Goal: Task Accomplishment & Management: Manage account settings

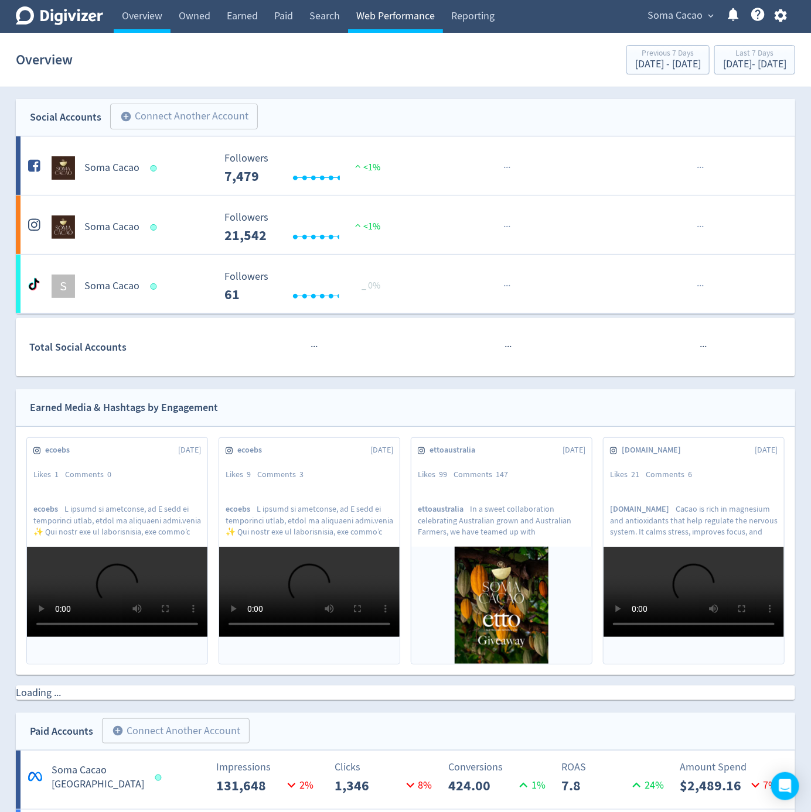
click at [393, 12] on link "Web Performance" at bounding box center [395, 16] width 95 height 33
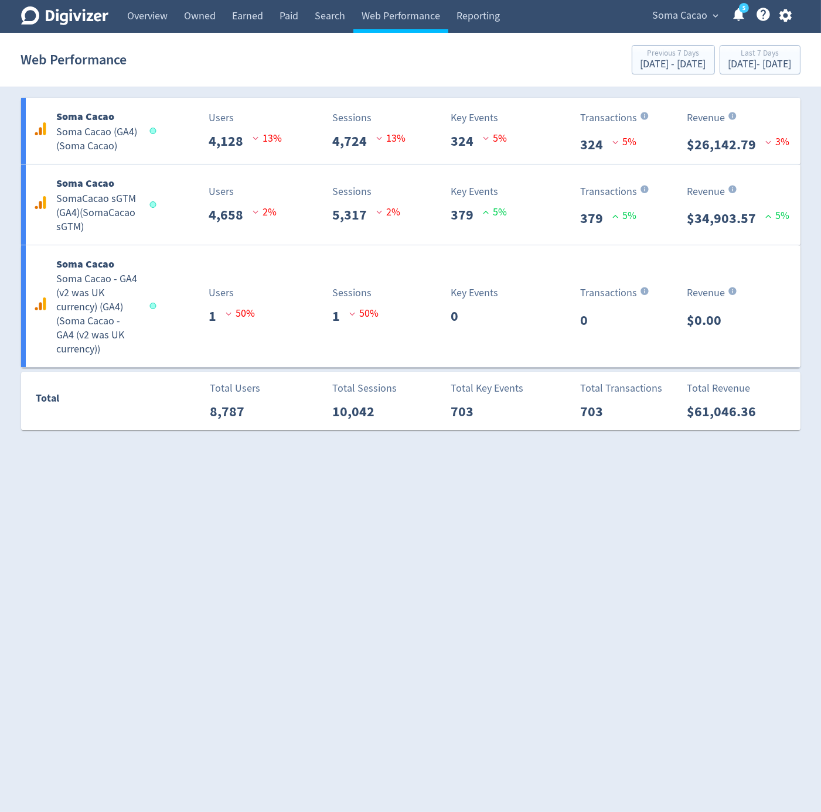
drag, startPoint x: 787, startPoint y: 26, endPoint x: 781, endPoint y: 20, distance: 8.3
click at [783, 24] on div "Soma Cacao expand_more 5 Help Center - Searchable support on using Digivizer" at bounding box center [720, 16] width 160 height 33
click at [781, 13] on icon "button" at bounding box center [785, 15] width 12 height 13
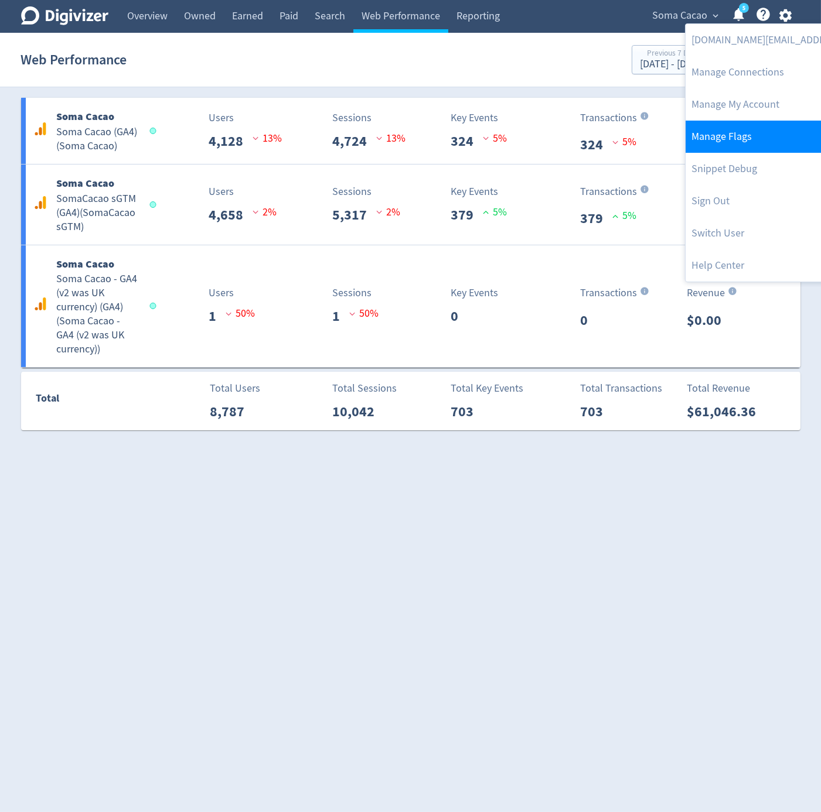
click at [764, 142] on link "Manage Flags" at bounding box center [804, 137] width 239 height 32
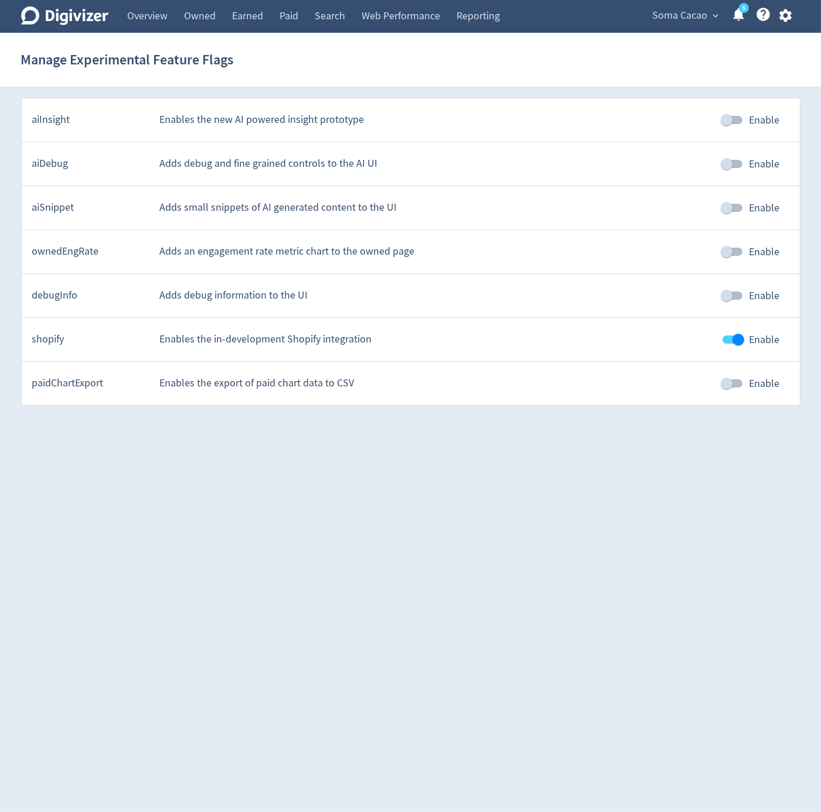
click at [746, 337] on input "Enable" at bounding box center [738, 340] width 67 height 22
checkbox input "false"
click at [430, 15] on link "Web Performance" at bounding box center [400, 16] width 95 height 33
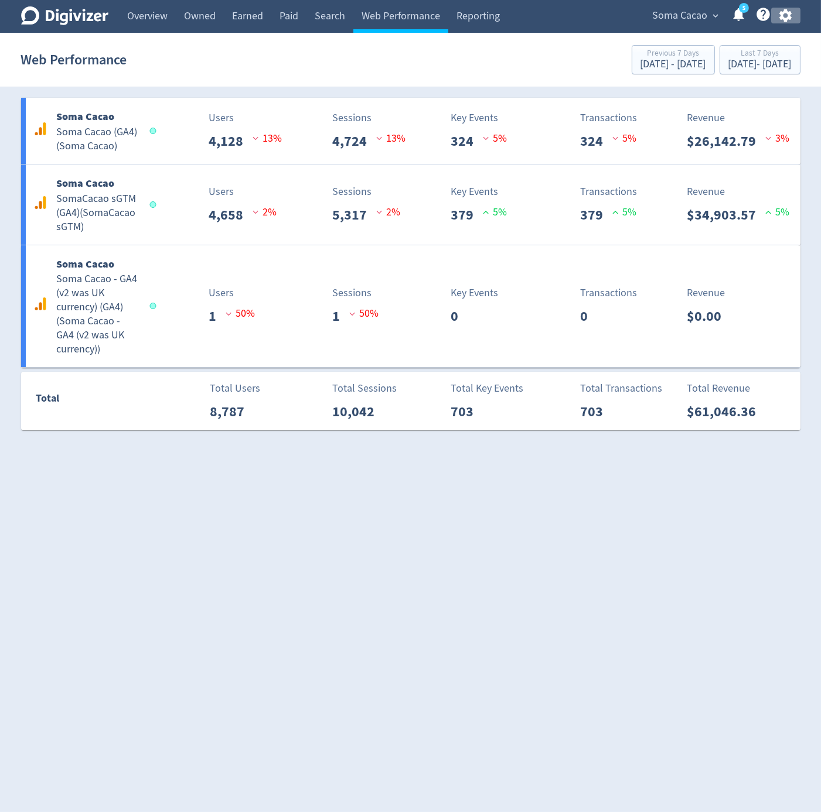
click at [785, 18] on icon "button" at bounding box center [785, 15] width 12 height 13
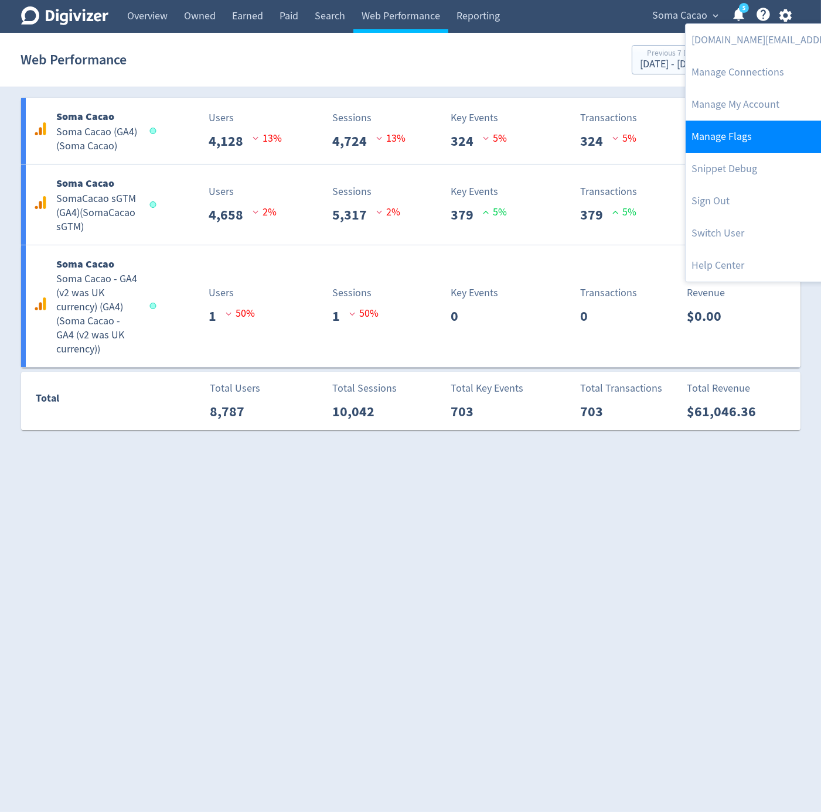
click at [740, 132] on link "Manage Flags" at bounding box center [804, 137] width 239 height 32
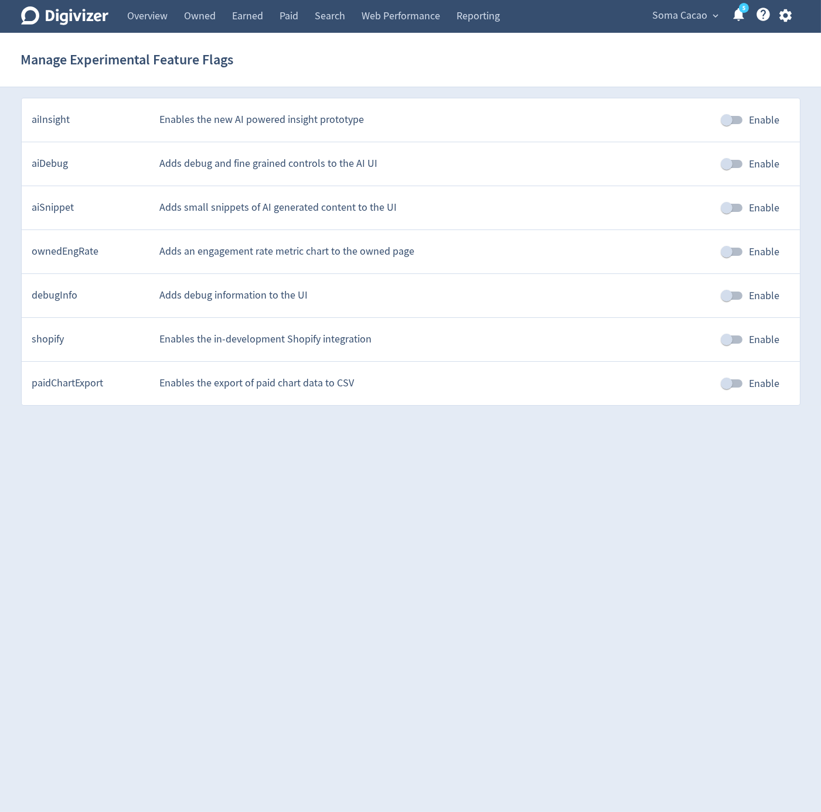
click at [726, 353] on div "shopify Enables the in-development Shopify integration Enable" at bounding box center [411, 340] width 778 height 44
click at [723, 343] on input "Enable" at bounding box center [726, 340] width 67 height 22
checkbox input "true"
click at [379, 18] on link "Web Performance" at bounding box center [400, 16] width 95 height 33
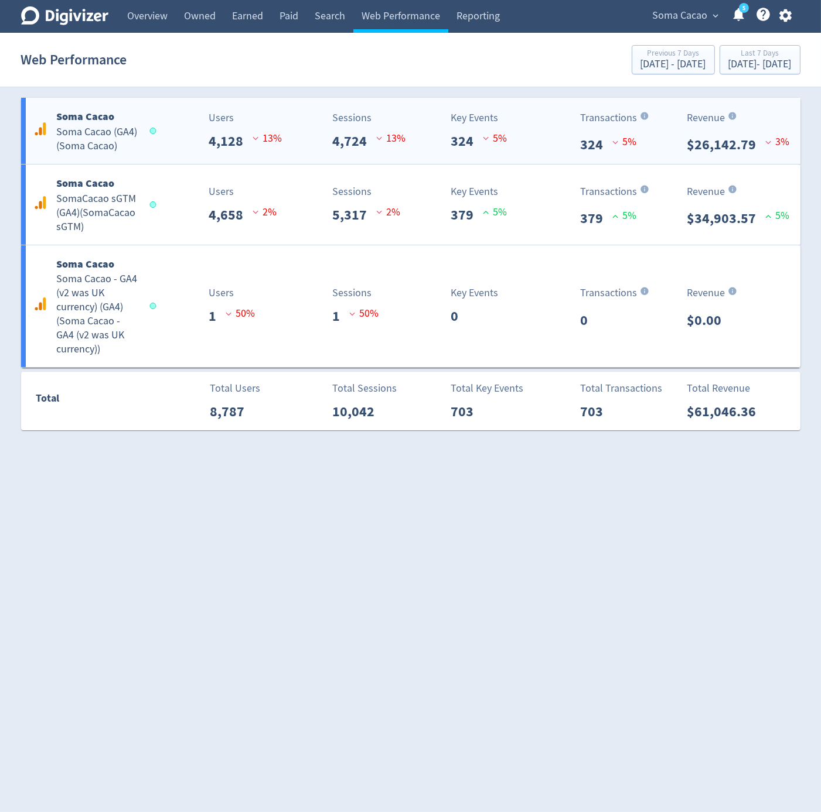
click at [554, 148] on div "Transactions 324 5 %" at bounding box center [574, 131] width 64 height 49
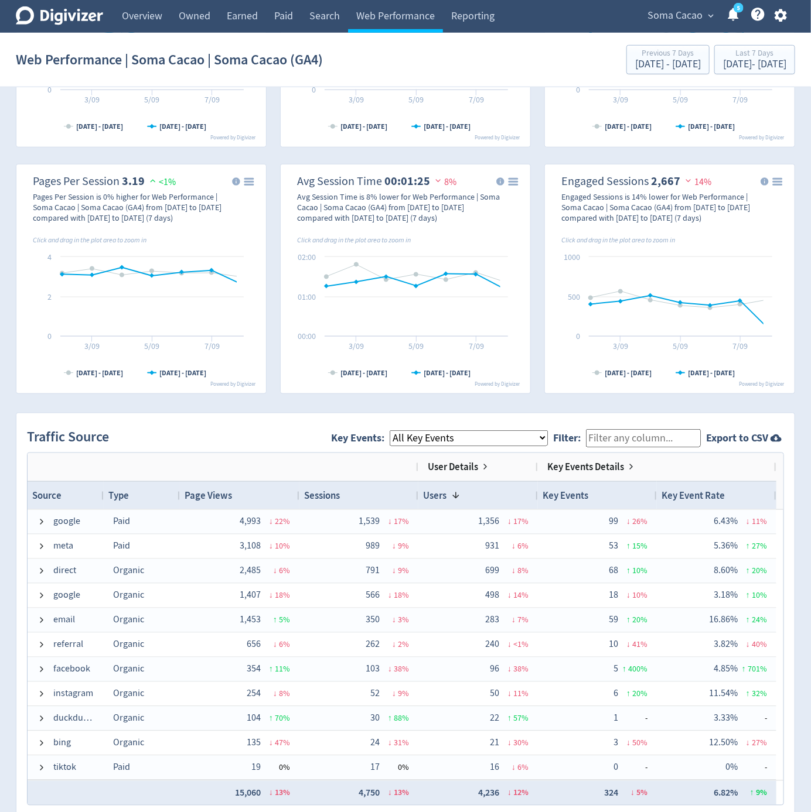
scroll to position [546, 0]
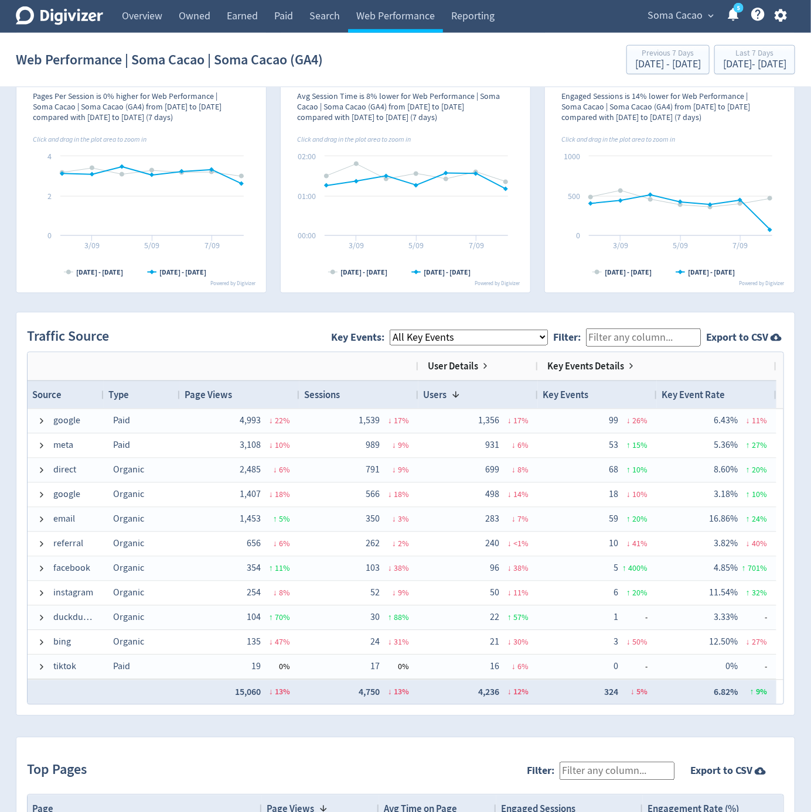
select select "eCommerce"
click at [391, 330] on select "All Key Events eCommerce purchase" at bounding box center [468, 338] width 158 height 16
